Goal: Find specific page/section: Find specific page/section

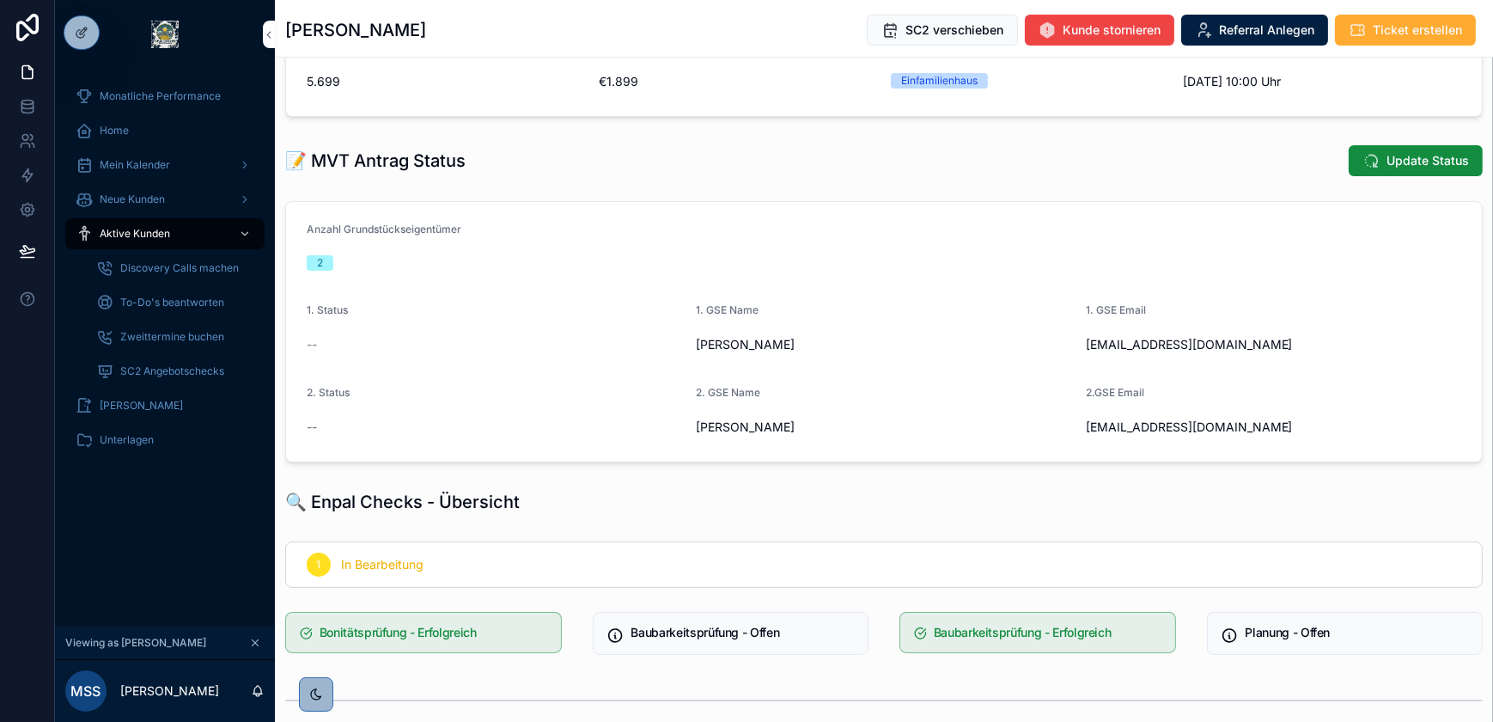
scroll to position [468, 0]
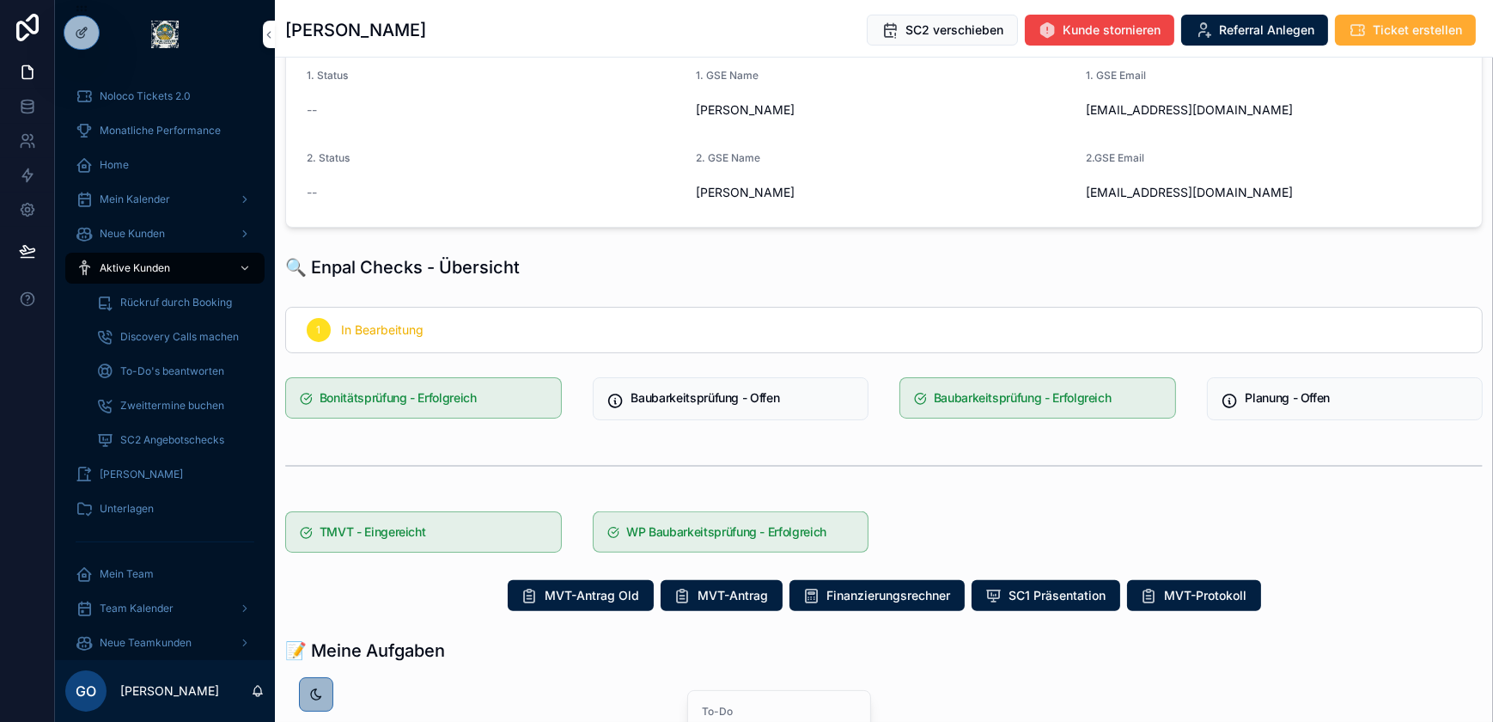
scroll to position [625, 0]
